Goal: Book appointment/travel/reservation

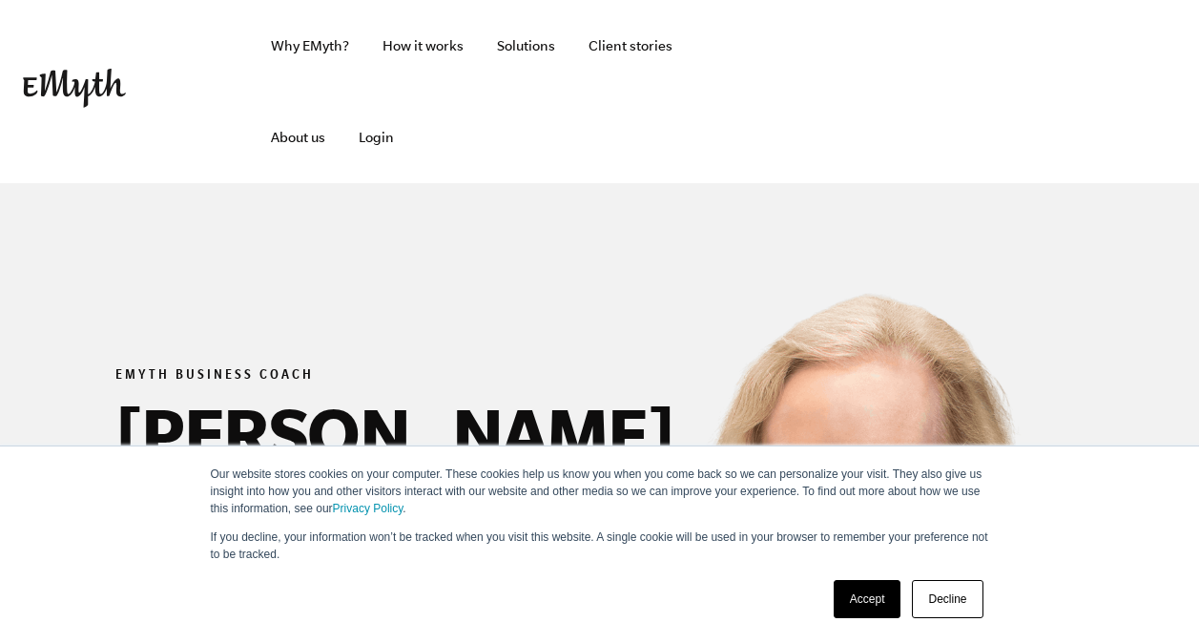
click at [73, 340] on div "EMYTH BUSINESS COACH Lynn Goza Santa Rosa, CA Schedule a Free Session" at bounding box center [299, 442] width 553 height 392
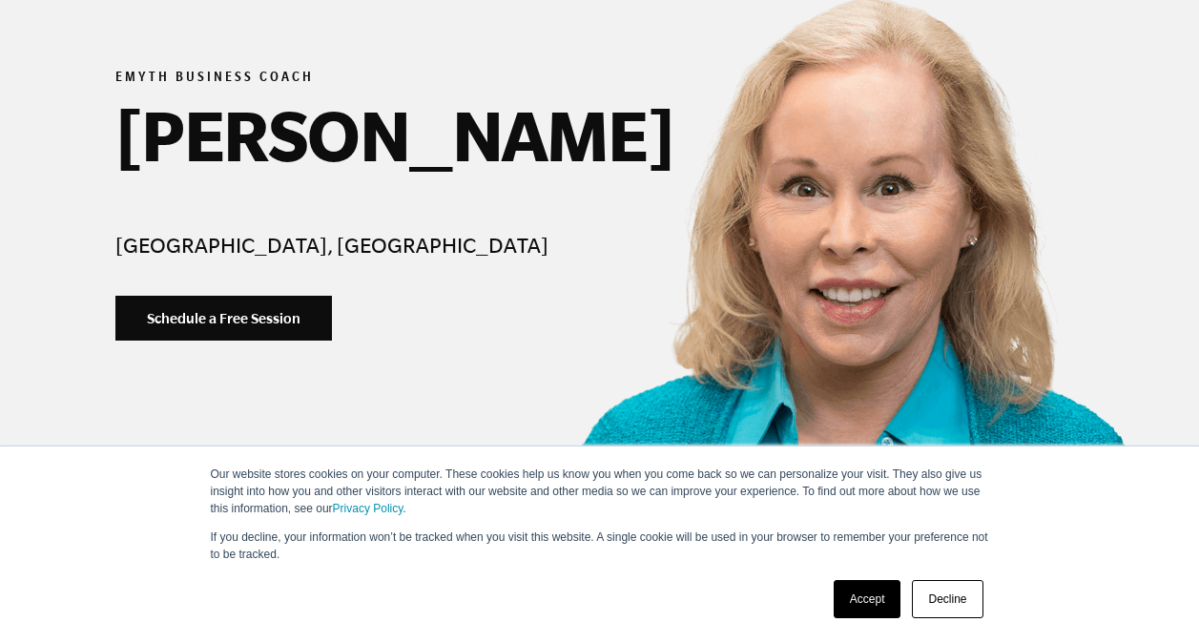
scroll to position [296, 0]
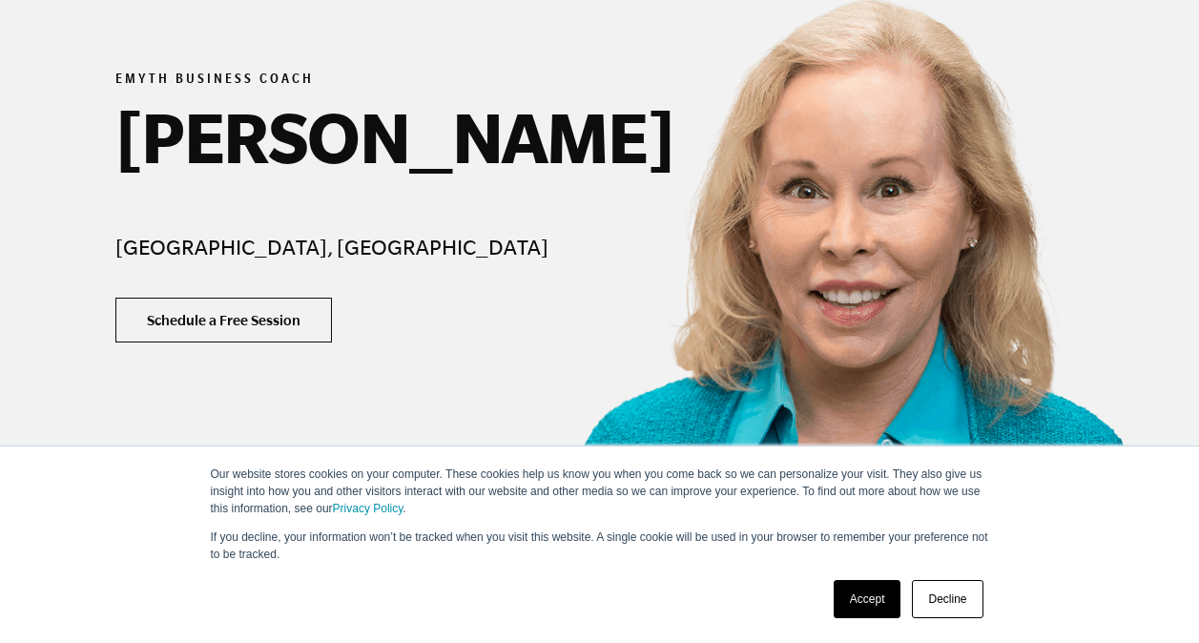
click at [214, 322] on link "Schedule a Free Session" at bounding box center [223, 321] width 217 height 46
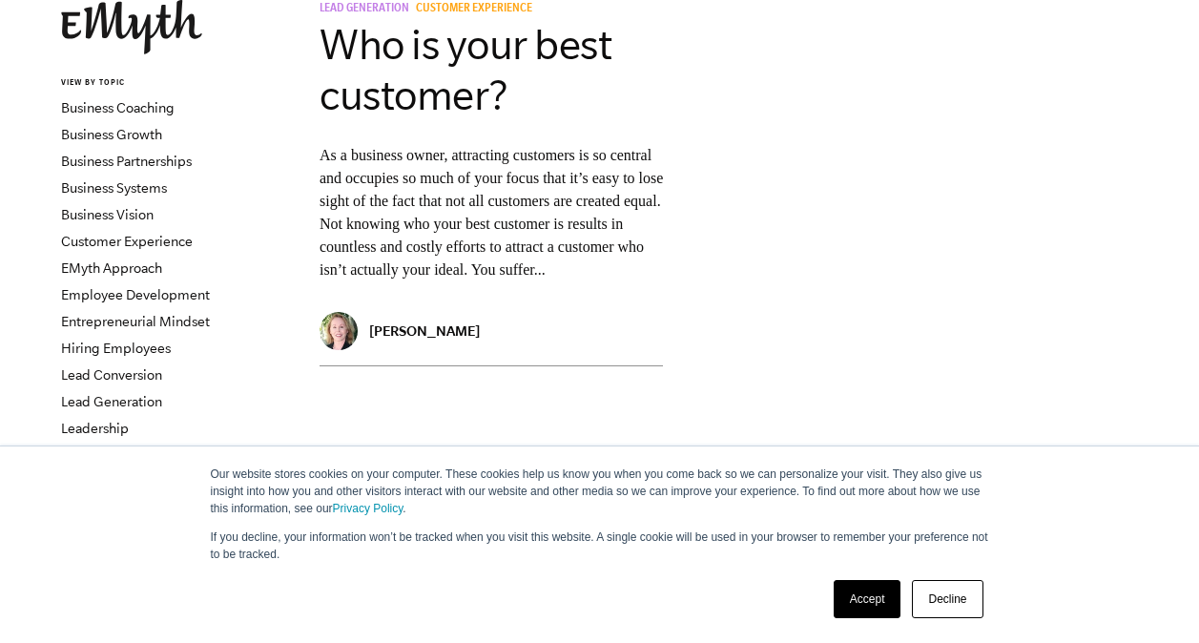
scroll to position [153, 0]
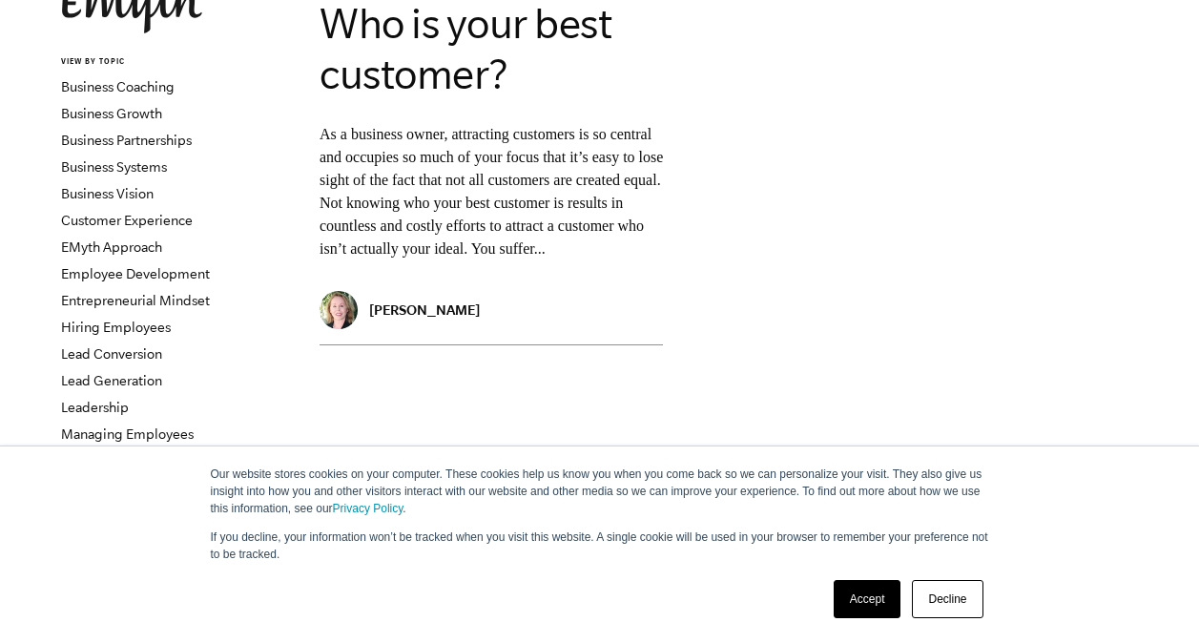
click at [339, 329] on img at bounding box center [339, 310] width 38 height 38
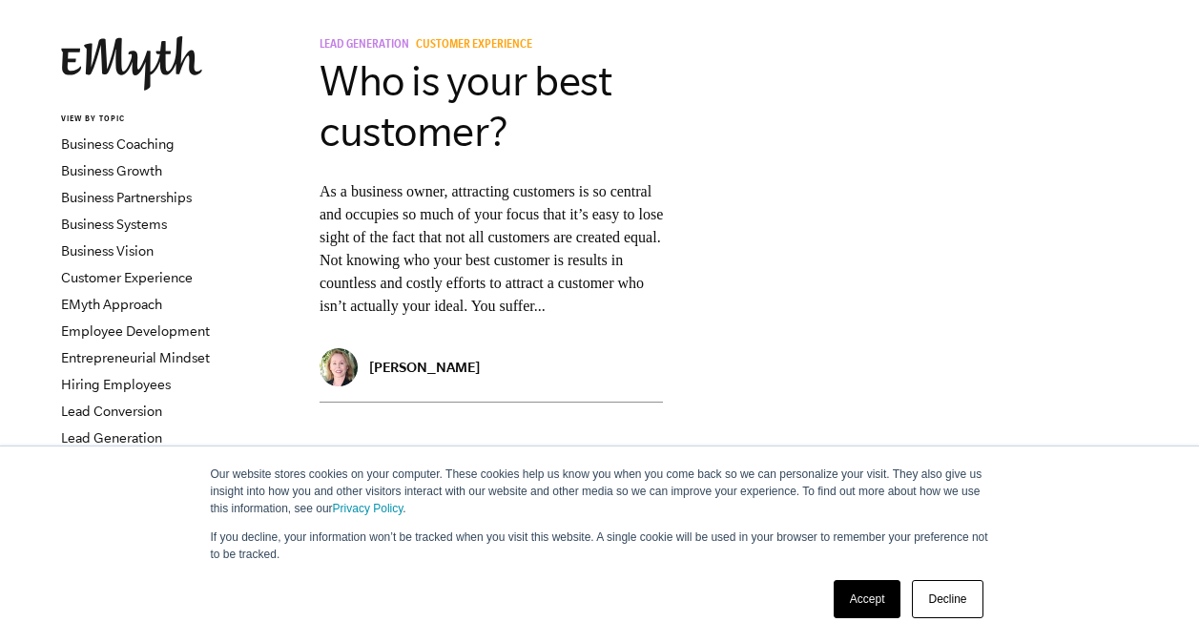
scroll to position [94, 0]
